Goal: Task Accomplishment & Management: Manage account settings

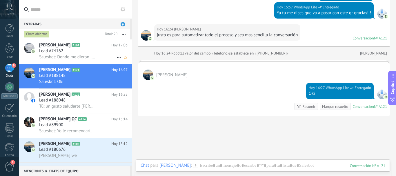
click at [91, 53] on div "Lead #74162" at bounding box center [83, 51] width 89 height 6
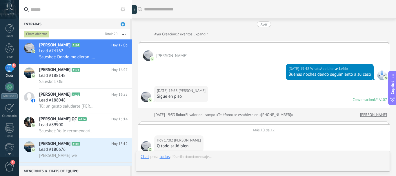
scroll to position [344, 0]
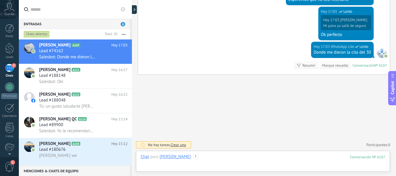
click at [209, 160] on div at bounding box center [263, 162] width 245 height 17
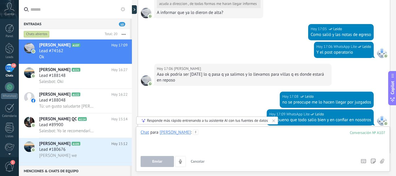
scroll to position [547, 0]
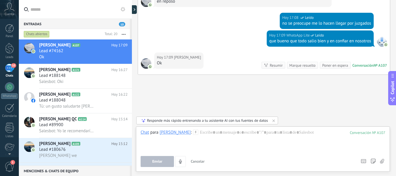
click at [120, 9] on button at bounding box center [123, 9] width 7 height 7
click at [128, 6] on label at bounding box center [75, 9] width 113 height 19
click at [127, 6] on input "text" at bounding box center [78, 9] width 97 height 19
click at [123, 7] on use at bounding box center [123, 9] width 5 height 5
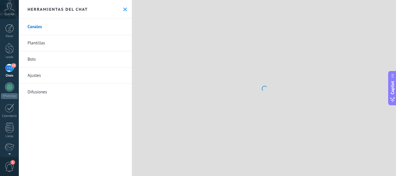
click at [123, 8] on icon at bounding box center [125, 10] width 4 height 4
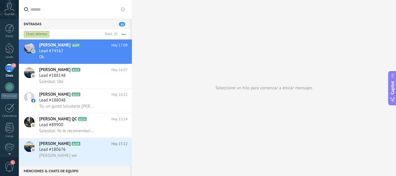
click at [123, 8] on use at bounding box center [123, 9] width 5 height 5
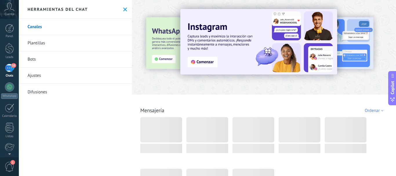
click at [123, 8] on icon at bounding box center [125, 10] width 4 height 4
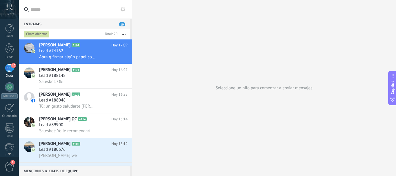
scroll to position [10, 0]
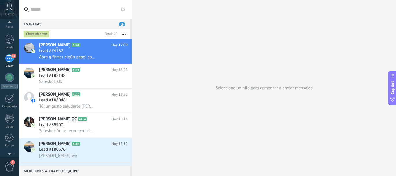
click at [10, 160] on div "1" at bounding box center [9, 166] width 19 height 19
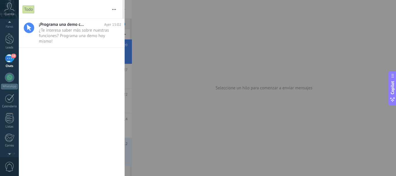
click at [10, 164] on span "0" at bounding box center [10, 167] width 10 height 10
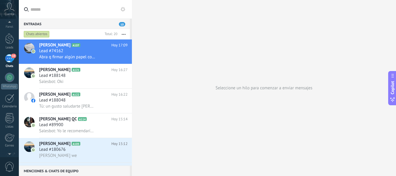
click at [10, 164] on span "0" at bounding box center [10, 167] width 10 height 10
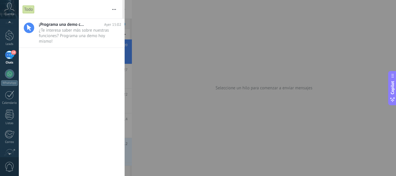
scroll to position [0, 0]
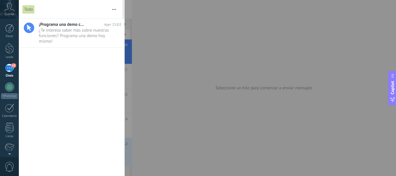
click at [136, 8] on div at bounding box center [198, 88] width 396 height 176
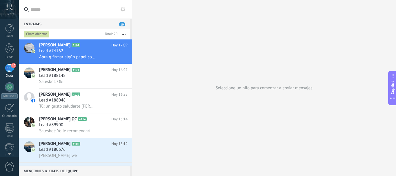
click at [124, 8] on use at bounding box center [123, 9] width 5 height 5
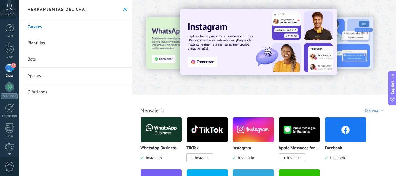
click at [39, 77] on link "Ajustes" at bounding box center [75, 76] width 113 height 16
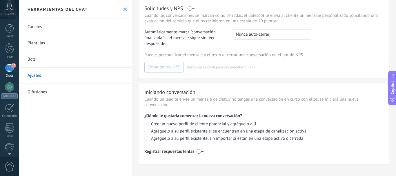
scroll to position [185, 0]
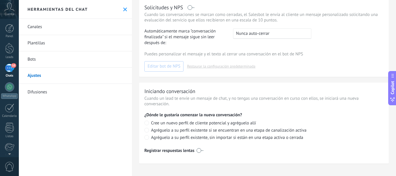
click at [123, 9] on icon at bounding box center [125, 10] width 4 height 4
